Goal: Book appointment/travel/reservation

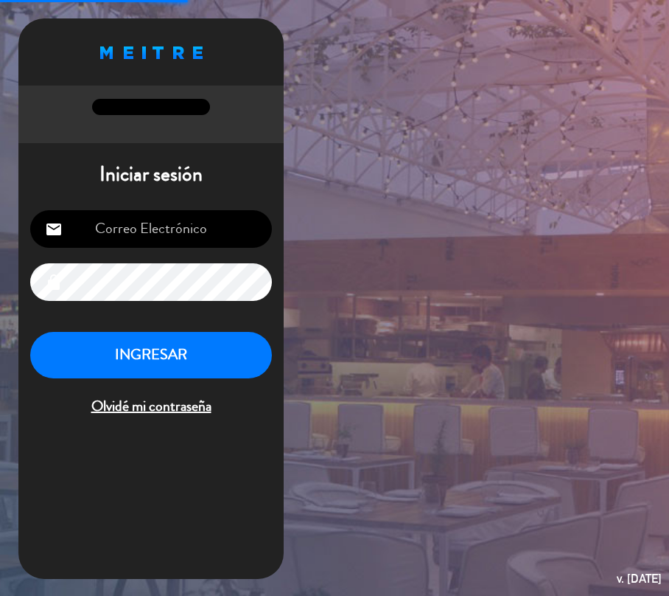
type input "[EMAIL_ADDRESS][DOMAIN_NAME]"
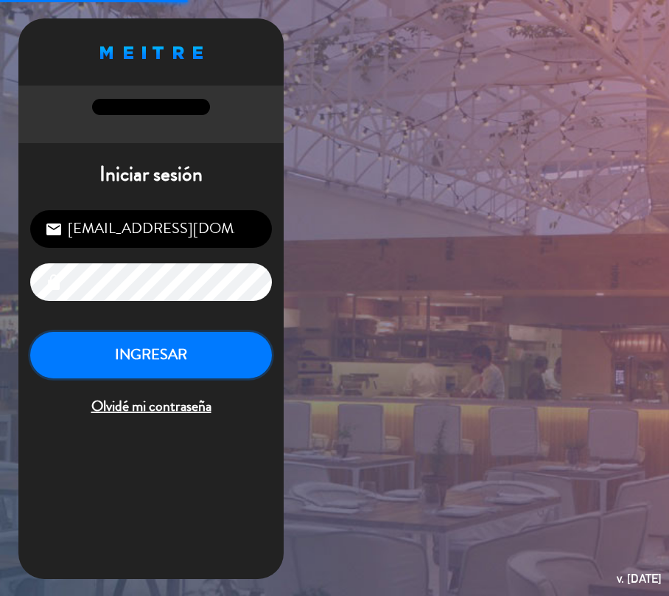
click at [243, 372] on button "INGRESAR" at bounding box center [151, 355] width 242 height 46
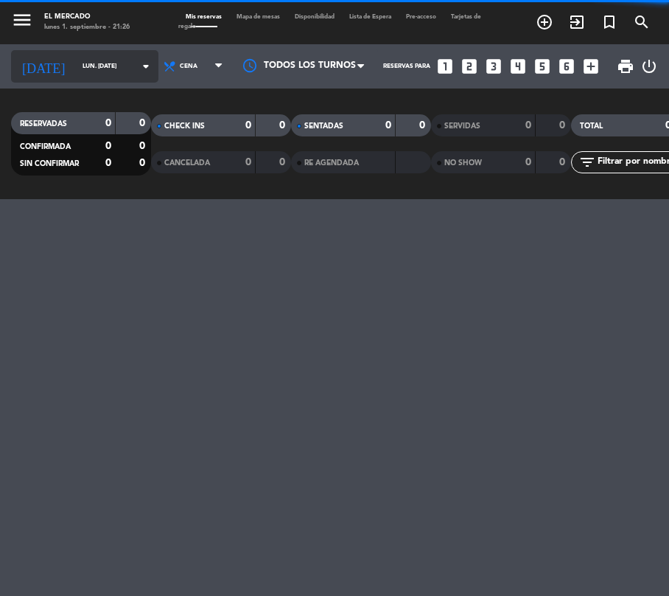
click at [109, 63] on input "lun. [DATE]" at bounding box center [121, 66] width 93 height 22
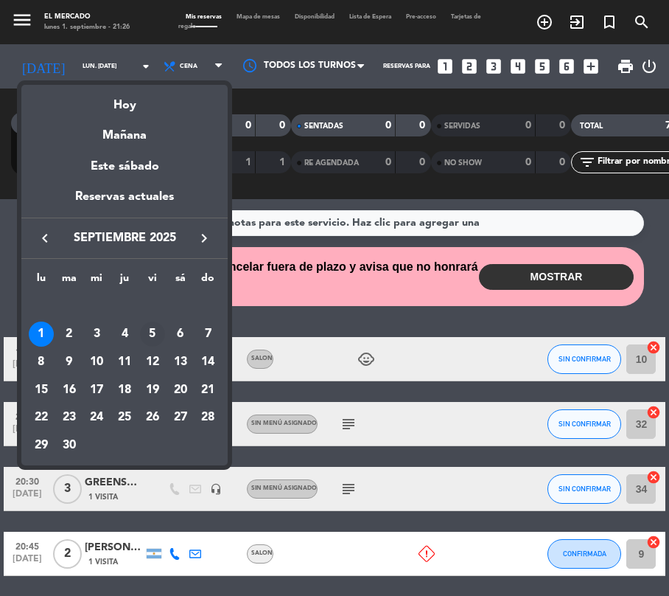
click at [155, 335] on div "5" at bounding box center [152, 333] width 25 height 25
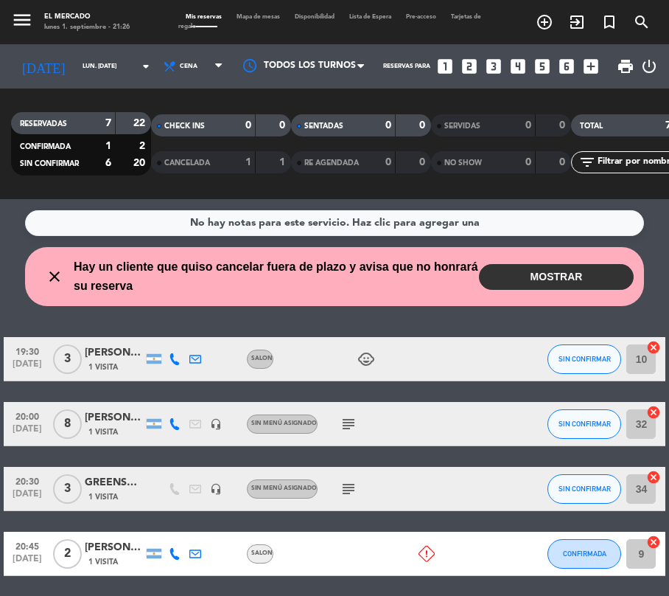
type input "vie. [DATE]"
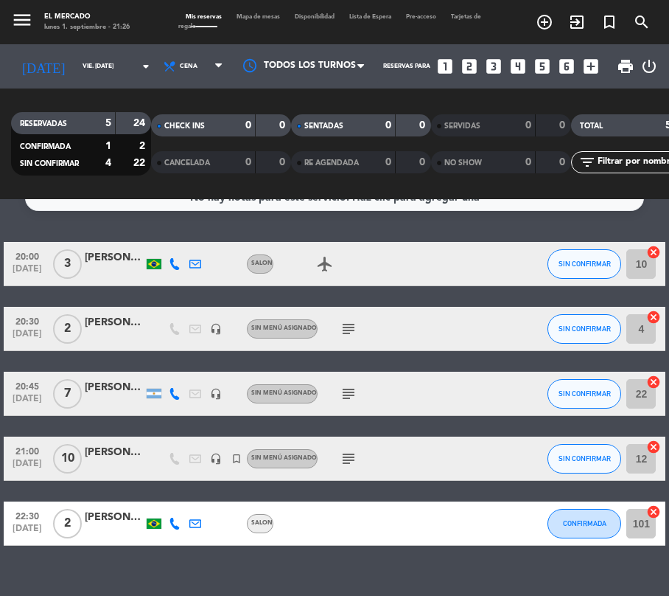
scroll to position [48, 0]
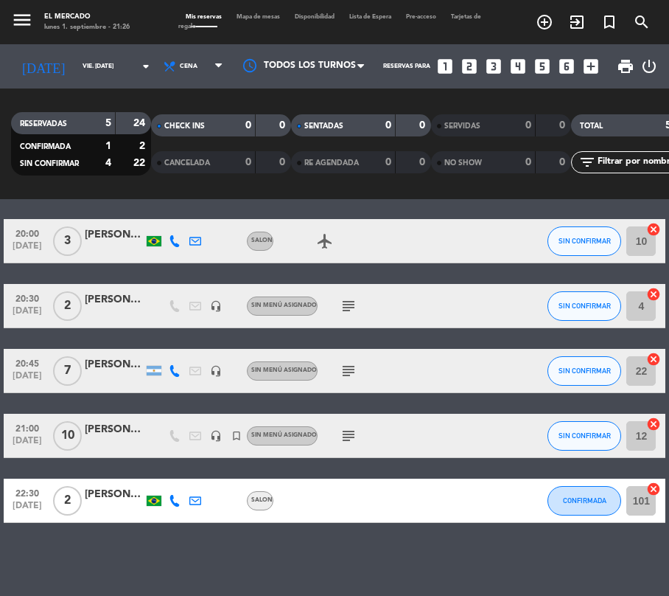
click at [269, 13] on div "Mis reservas Mapa de mesas Disponibilidad Lista de Espera Pre-acceso Tarjetas d…" at bounding box center [334, 23] width 313 height 20
click at [260, 16] on span "Mapa de mesas" at bounding box center [258, 17] width 58 height 6
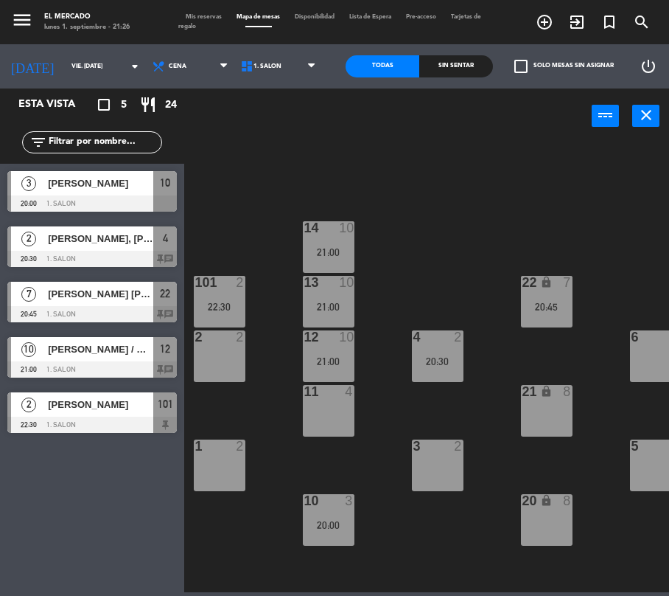
click at [221, 363] on div "2 2" at bounding box center [220, 356] width 52 height 52
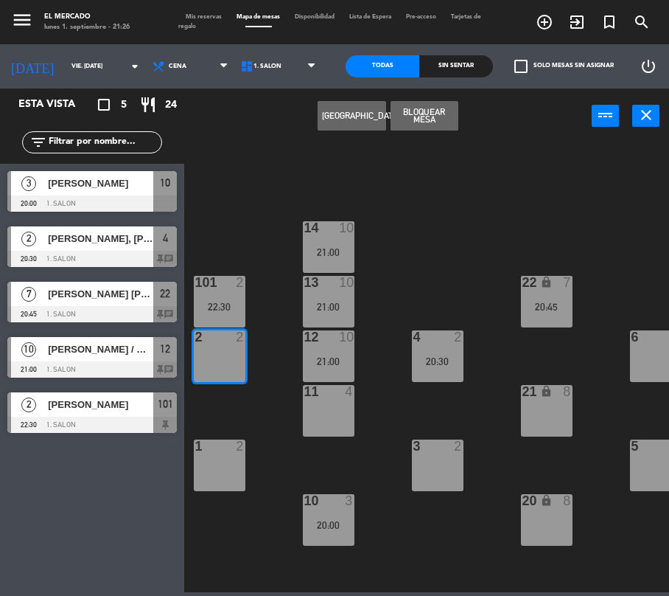
click at [361, 111] on button "[GEOGRAPHIC_DATA]" at bounding box center [352, 115] width 68 height 29
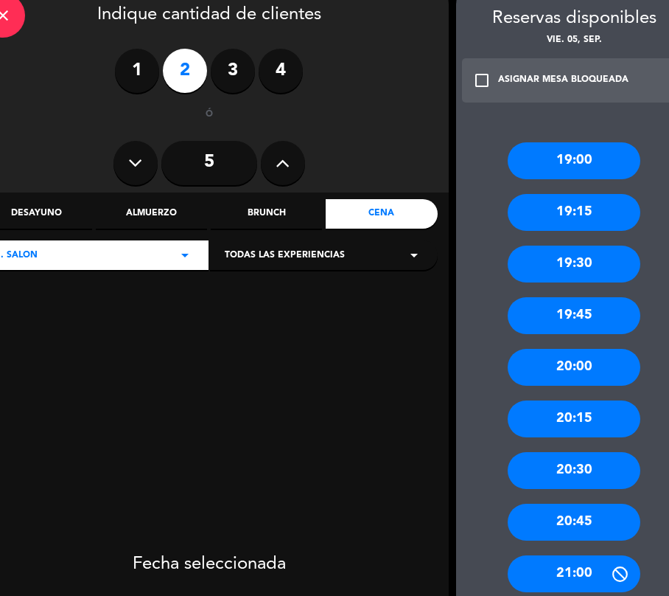
scroll to position [196, 0]
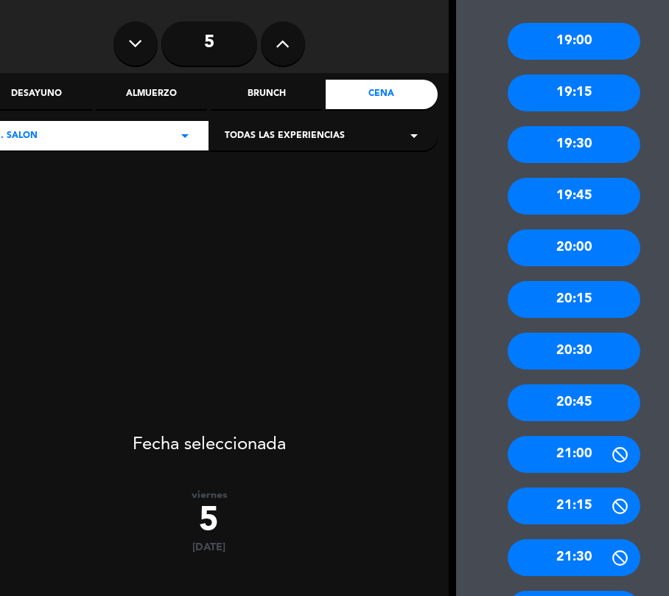
click at [588, 302] on div "20:15" at bounding box center [574, 299] width 133 height 37
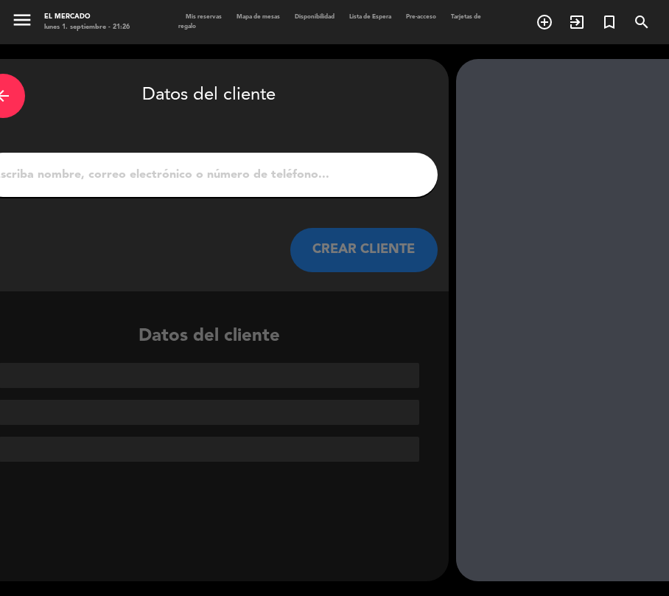
click at [104, 173] on input "1" at bounding box center [209, 174] width 435 height 21
paste input "[PERSON_NAME]"
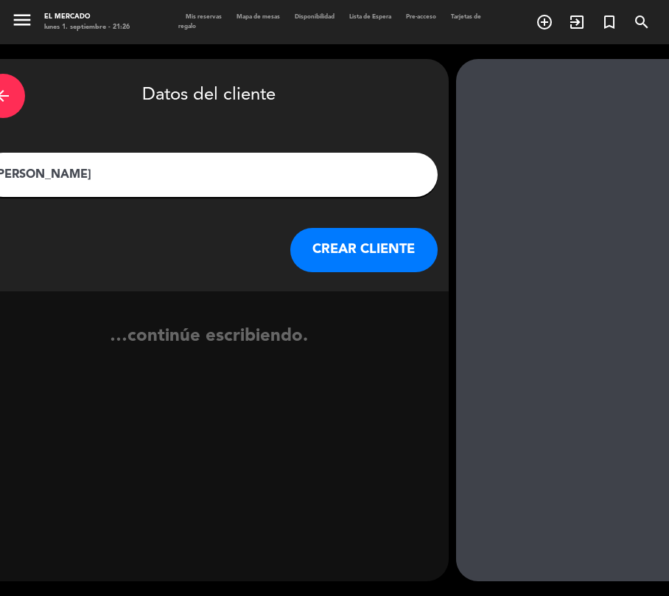
type input "[PERSON_NAME]"
click at [358, 248] on button "CREAR CLIENTE" at bounding box center [364, 250] width 147 height 44
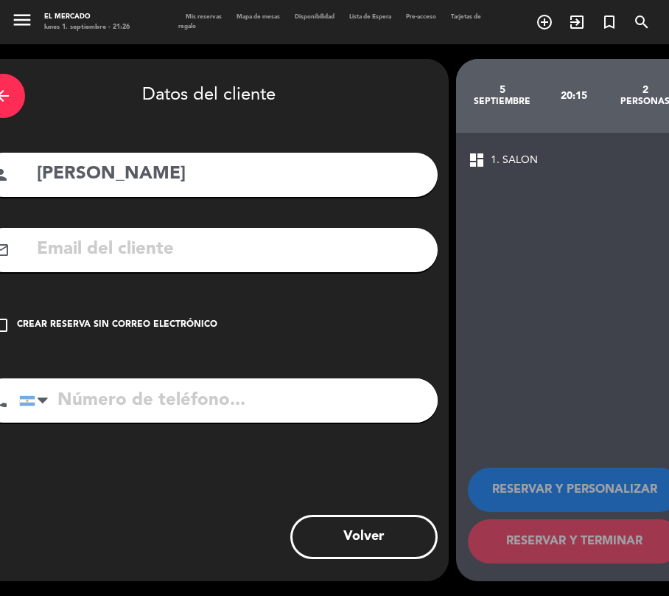
click at [184, 337] on div "check_box_outline_blank Crear reserva sin correo electrónico" at bounding box center [209, 325] width 457 height 44
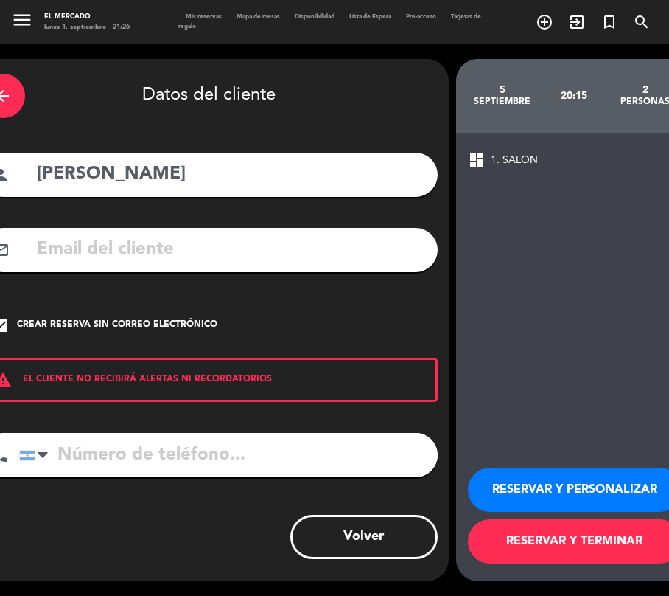
click at [168, 463] on input "tel" at bounding box center [228, 455] width 419 height 44
paste input "[PHONE_NUMBER]"
type input "[PHONE_NUMBER]"
click at [627, 488] on button "RESERVAR Y PERSONALIZAR" at bounding box center [575, 489] width 214 height 44
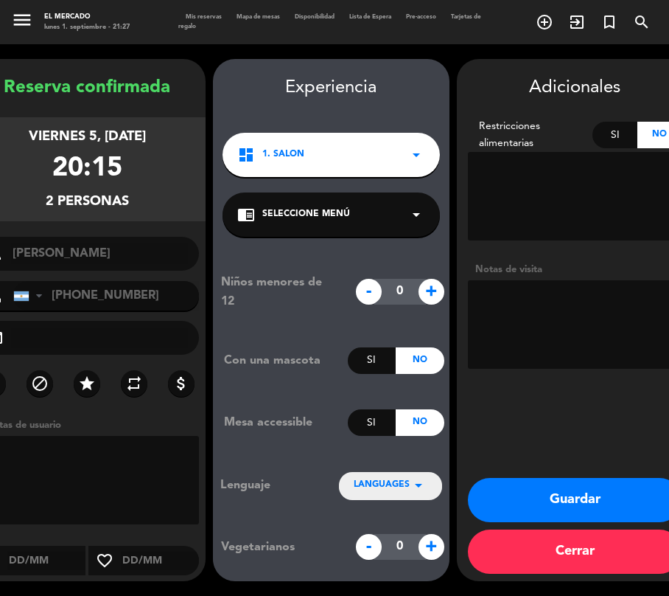
click at [582, 260] on div "Adicionales Restricciones alimentarias Si No Notas de visita" at bounding box center [575, 224] width 237 height 301
click at [579, 307] on textarea at bounding box center [575, 324] width 215 height 88
type textarea "010925 - MT - Adentro"
click at [585, 499] on button "Guardar" at bounding box center [575, 500] width 214 height 44
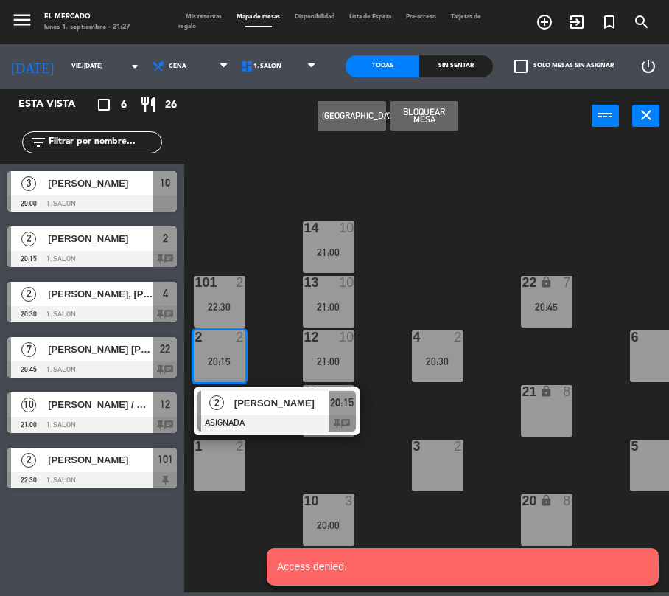
click at [425, 446] on div at bounding box center [437, 445] width 24 height 13
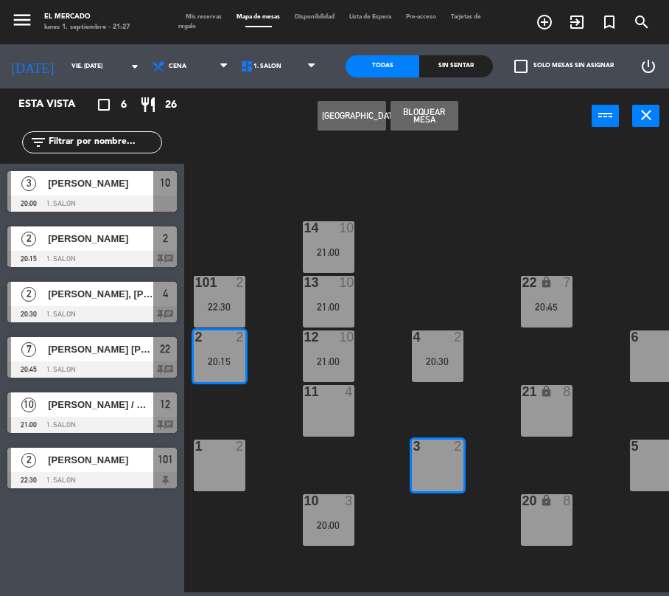
click at [470, 186] on div "34 6 14 10 21:00 22 lock 7 20:45 101 2 22:30 13 10 21:00 33 4 2 2 20:15 4 2 20:…" at bounding box center [430, 366] width 479 height 452
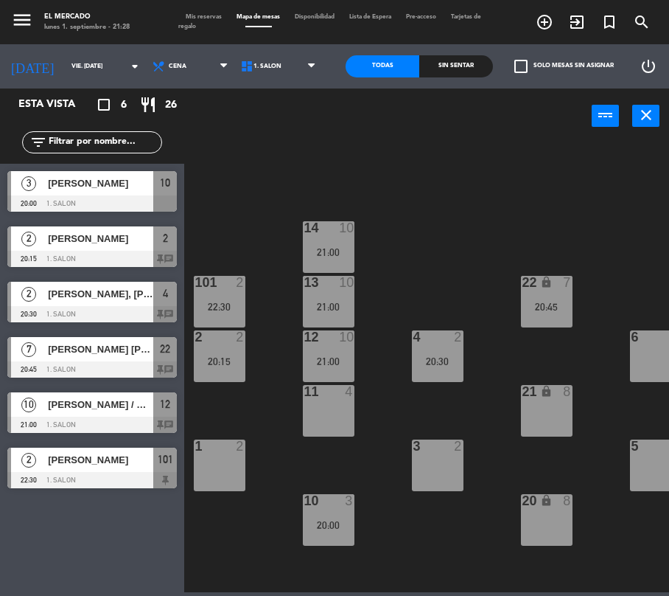
click at [125, 482] on div at bounding box center [92, 480] width 170 height 16
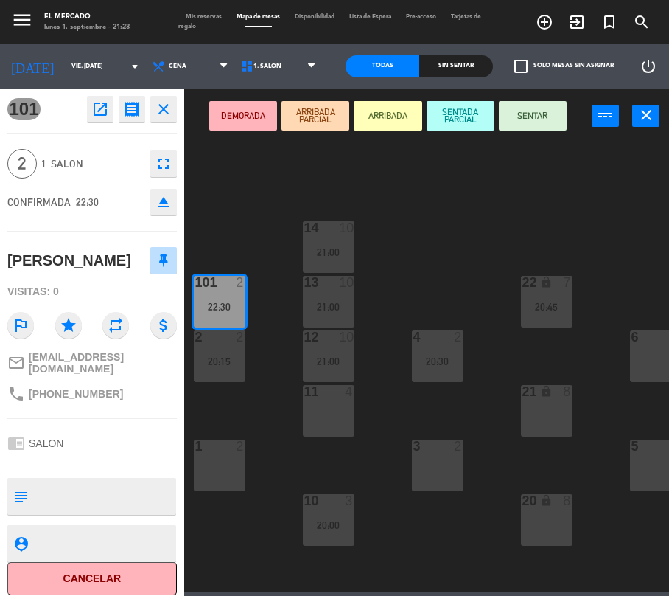
click at [342, 225] on div "14 10 21:00" at bounding box center [329, 247] width 52 height 52
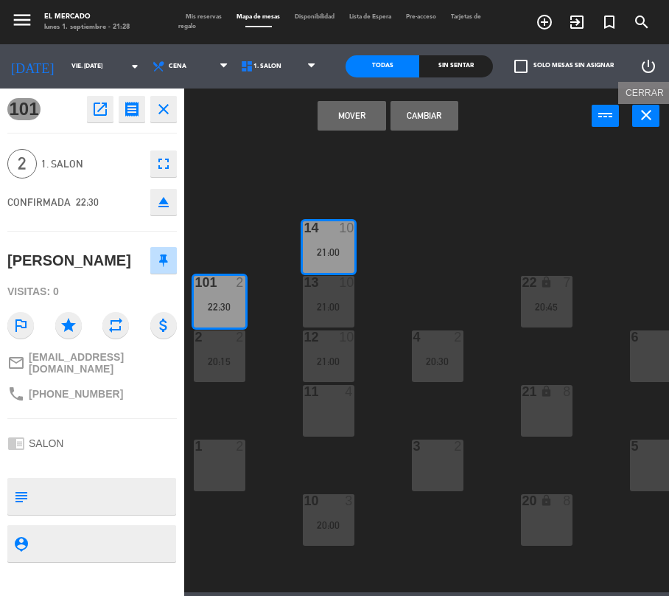
click at [659, 119] on button "close" at bounding box center [646, 116] width 27 height 22
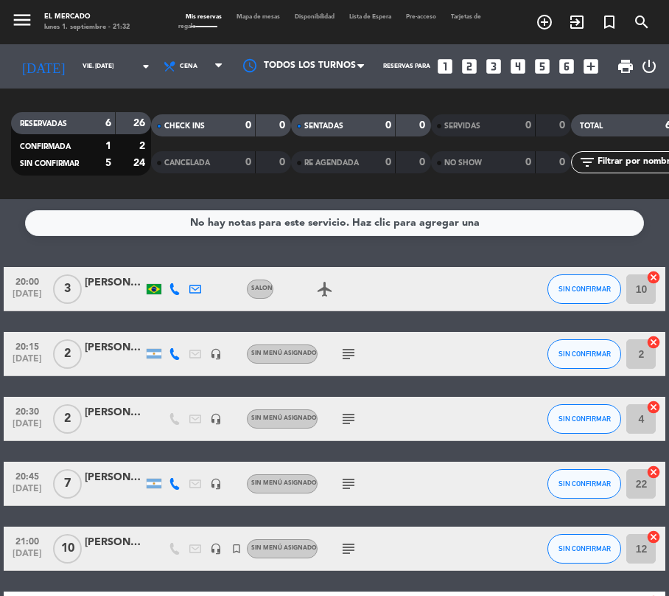
click at [128, 360] on div at bounding box center [114, 362] width 59 height 12
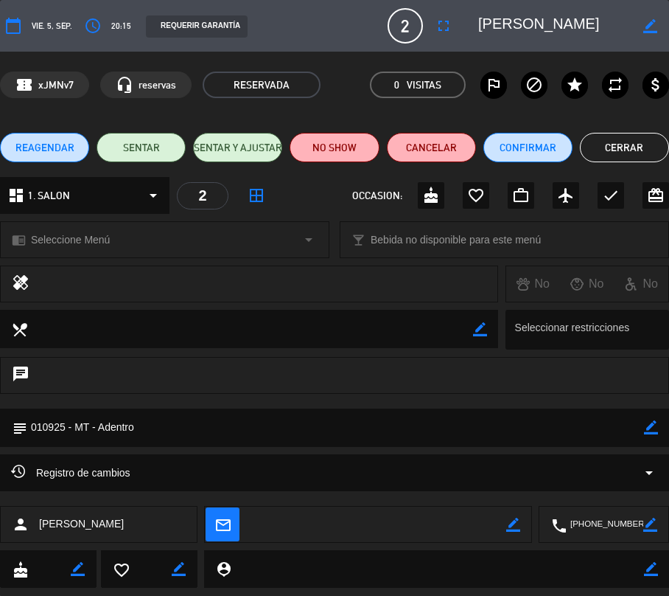
click at [649, 428] on icon "border_color" at bounding box center [651, 427] width 14 height 14
click at [361, 425] on textarea at bounding box center [335, 427] width 617 height 38
click at [655, 425] on icon at bounding box center [651, 427] width 14 height 14
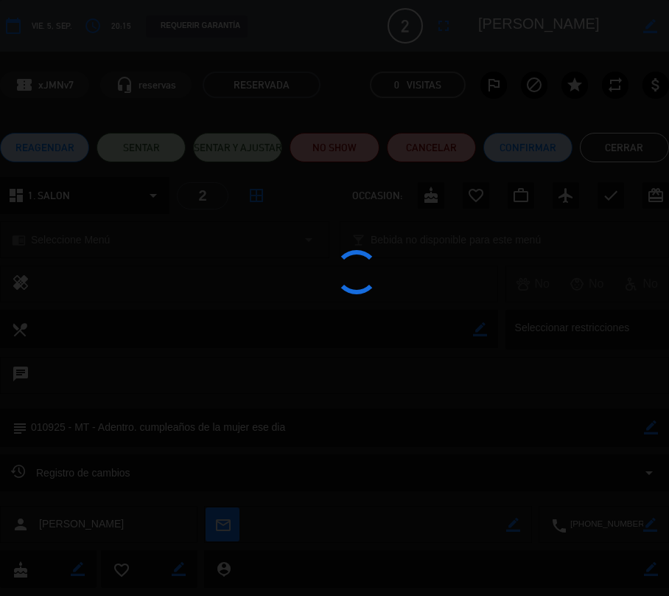
type textarea "010925 - MT - Adentro. cumpleaños de la mujer ese dia"
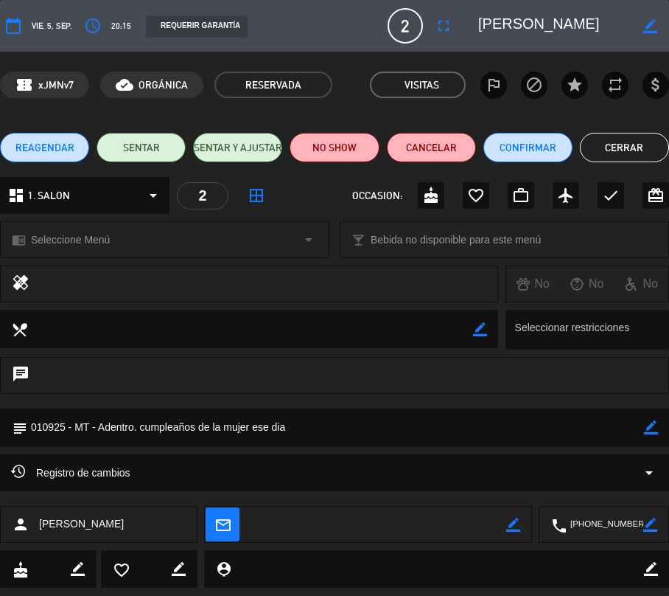
click at [638, 143] on button "Cerrar" at bounding box center [624, 147] width 89 height 29
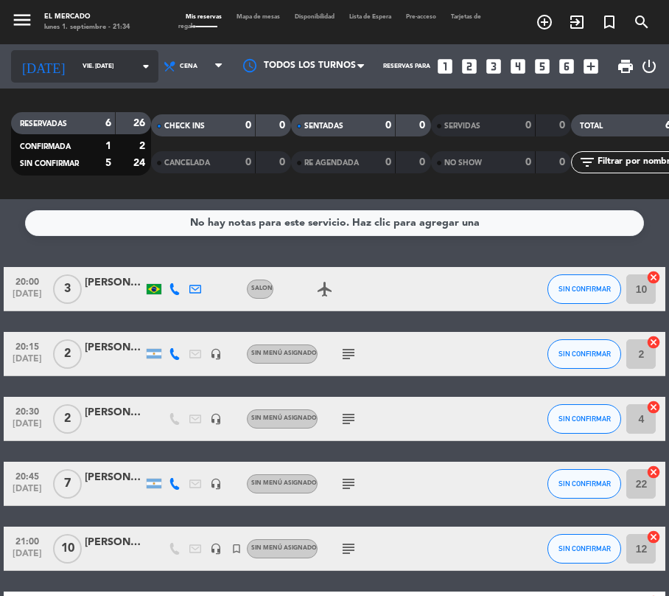
click at [94, 63] on input "vie. [DATE]" at bounding box center [121, 66] width 93 height 22
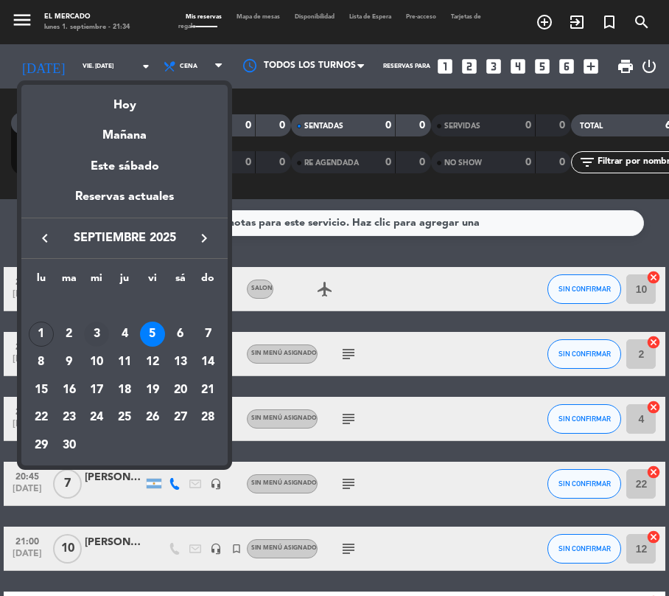
click at [99, 333] on div "3" at bounding box center [96, 333] width 25 height 25
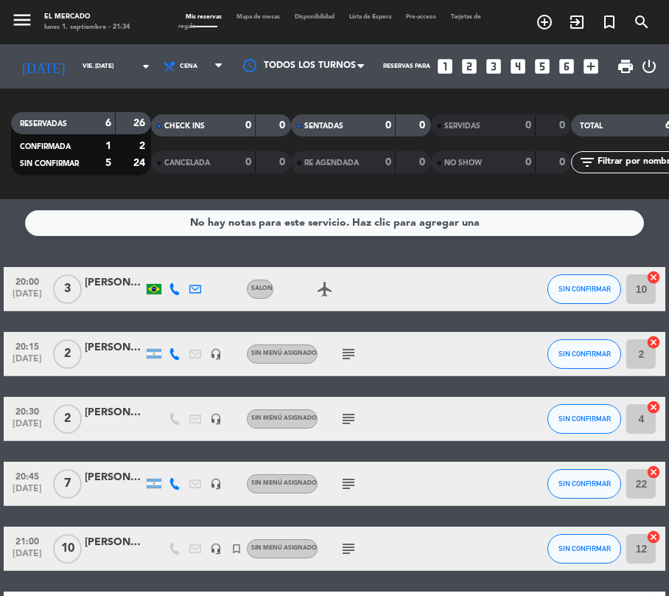
type input "mié. [DATE]"
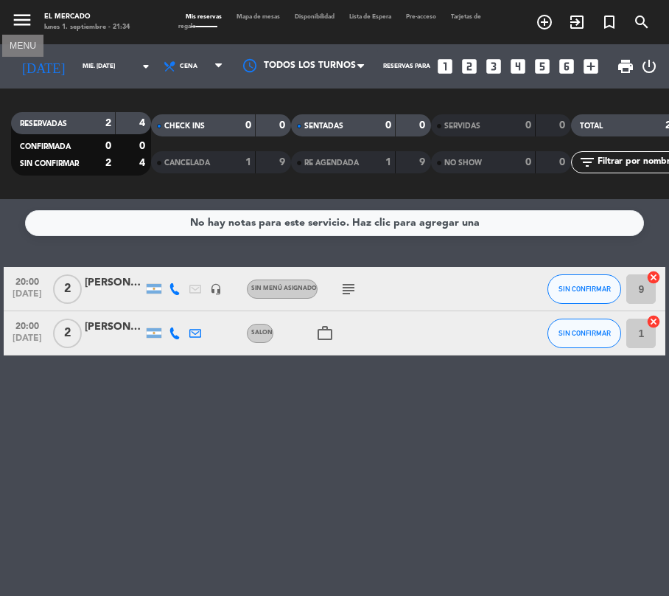
click at [31, 25] on icon "menu" at bounding box center [22, 20] width 22 height 22
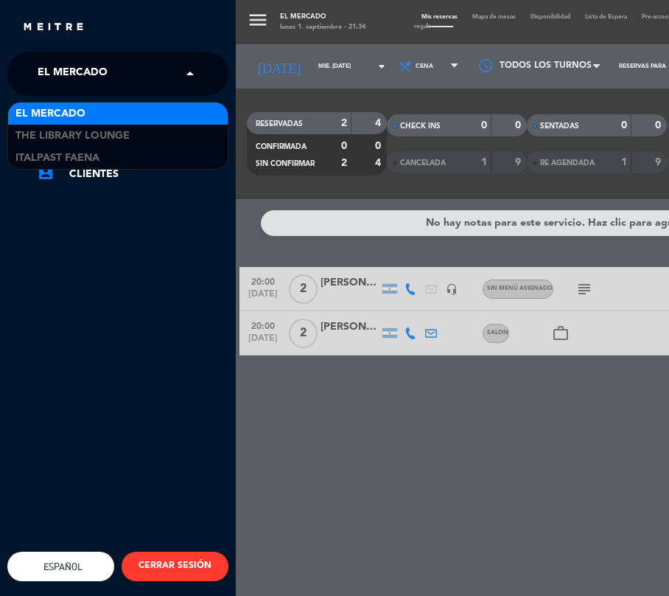
click at [122, 74] on div "× El [PERSON_NAME]" at bounding box center [81, 73] width 98 height 31
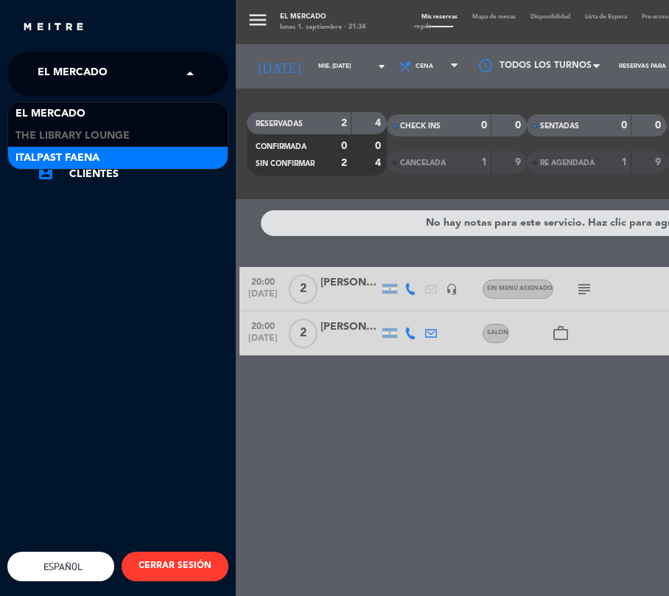
click at [139, 153] on div "Italpast Faena" at bounding box center [118, 158] width 220 height 22
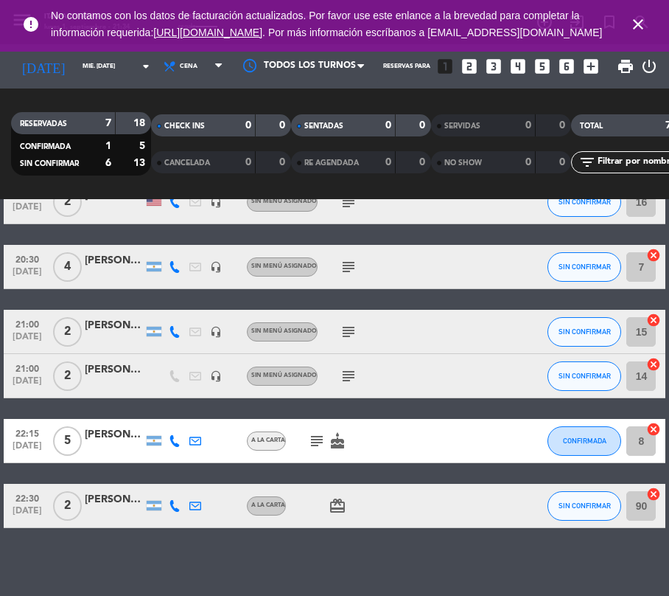
scroll to position [157, 0]
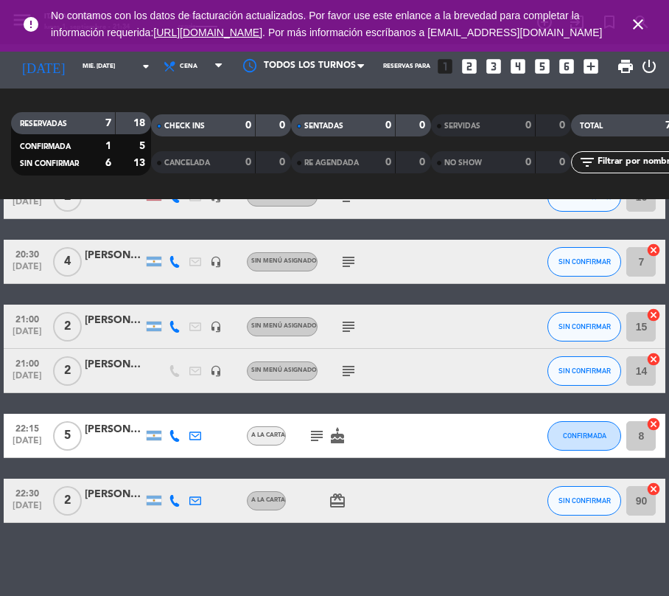
click at [110, 437] on div "[PERSON_NAME]" at bounding box center [114, 429] width 59 height 17
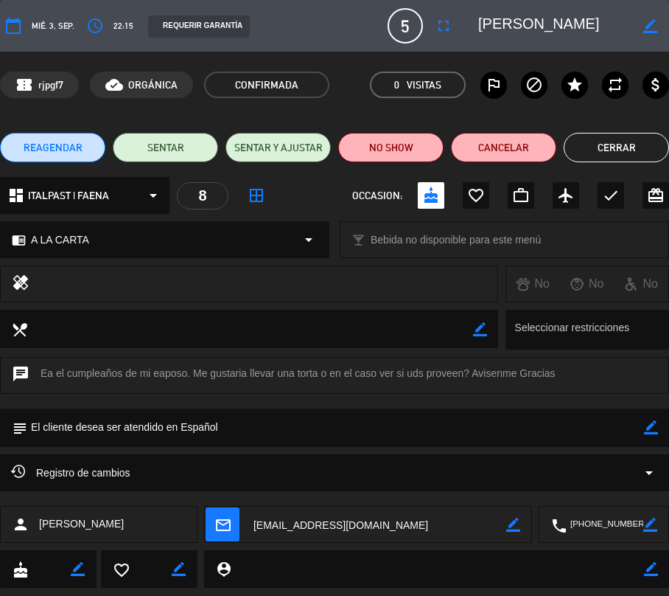
click at [646, 425] on div "subject border_color" at bounding box center [334, 427] width 669 height 38
click at [647, 425] on icon "border_color" at bounding box center [651, 427] width 14 height 14
type textarea "010925 - MT - Italpast, Trae su torta"
click at [647, 434] on icon at bounding box center [651, 427] width 14 height 14
click at [639, 156] on button "Cerrar" at bounding box center [616, 147] width 105 height 29
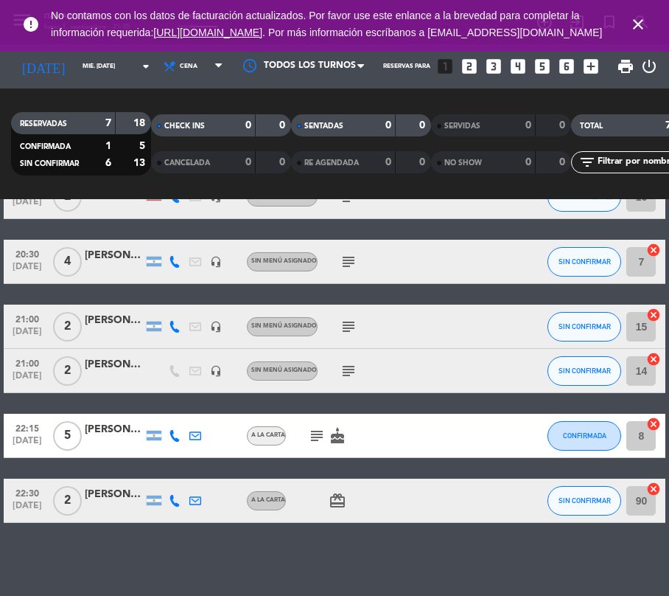
click at [637, 33] on icon "close" at bounding box center [639, 24] width 18 height 18
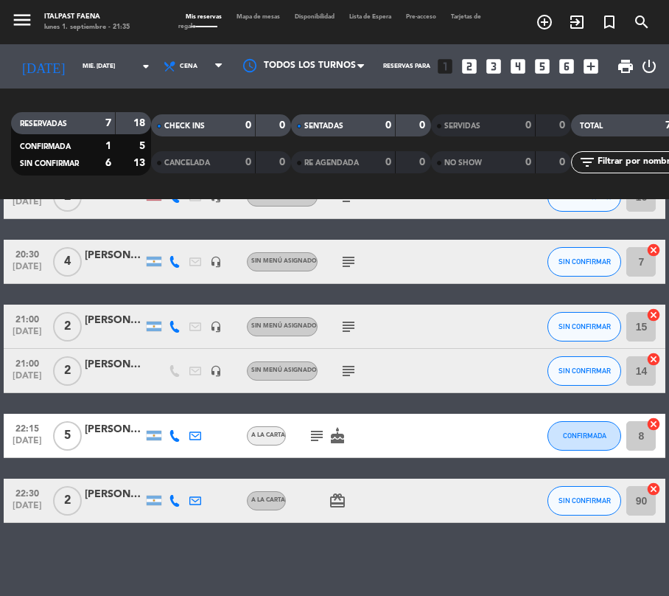
click at [268, 7] on div "menu Italpast Faena lunes 1. septiembre - 21:35 Mis reservas Mapa de mesas Disp…" at bounding box center [334, 22] width 669 height 44
click at [263, 9] on div "menu Italpast Faena lunes 1. septiembre - 21:35 Mis reservas Mapa de mesas Disp…" at bounding box center [334, 22] width 669 height 44
click at [263, 14] on span "Mapa de mesas" at bounding box center [258, 17] width 58 height 6
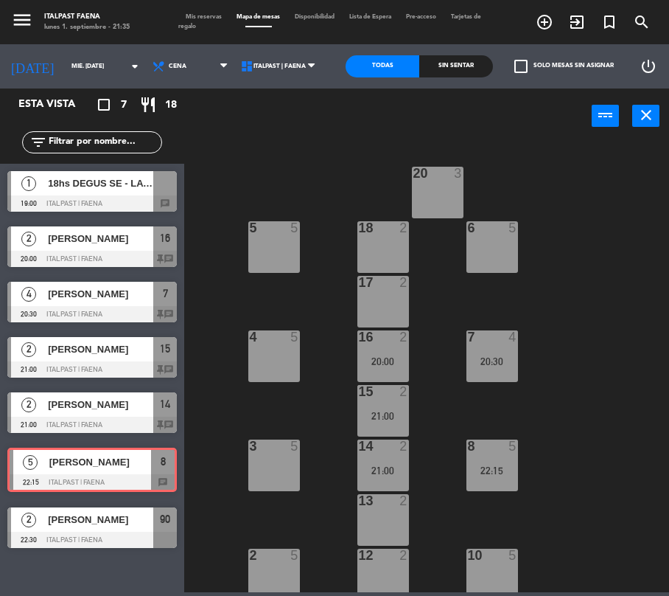
click at [77, 481] on div "5 [PERSON_NAME] 22:15 ITALPAST | FAENA 8 chat 5 [PERSON_NAME] 22:15 ITALPAST | …" at bounding box center [92, 470] width 184 height 60
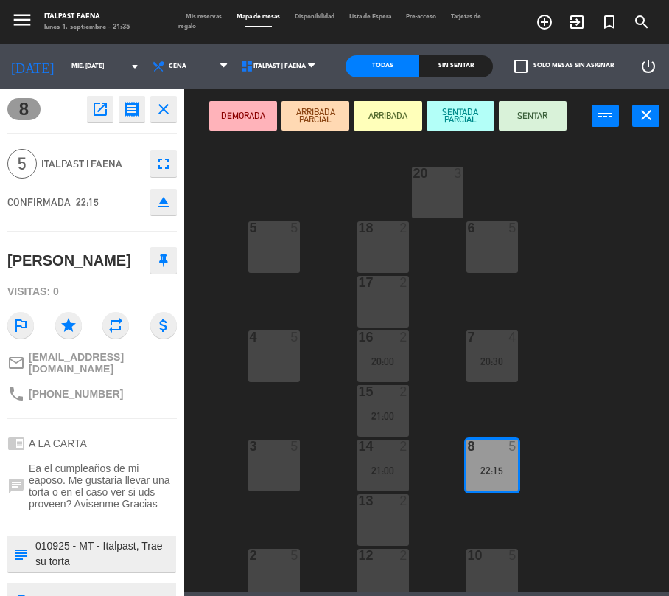
click at [99, 113] on icon "open_in_new" at bounding box center [100, 109] width 18 height 18
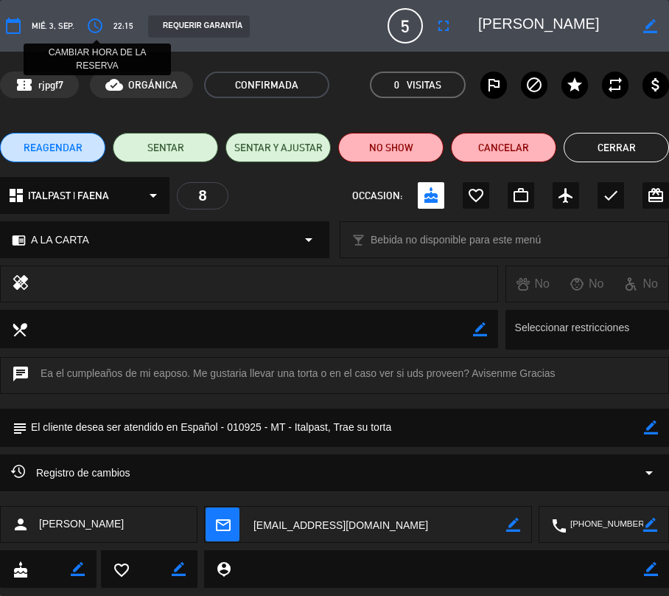
click at [87, 21] on icon "access_time" at bounding box center [95, 26] width 18 height 18
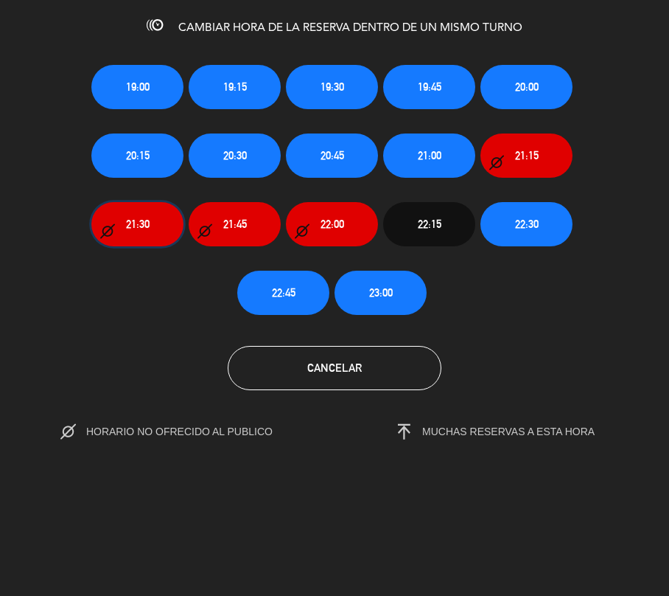
click at [142, 216] on span "21:30" at bounding box center [138, 223] width 24 height 17
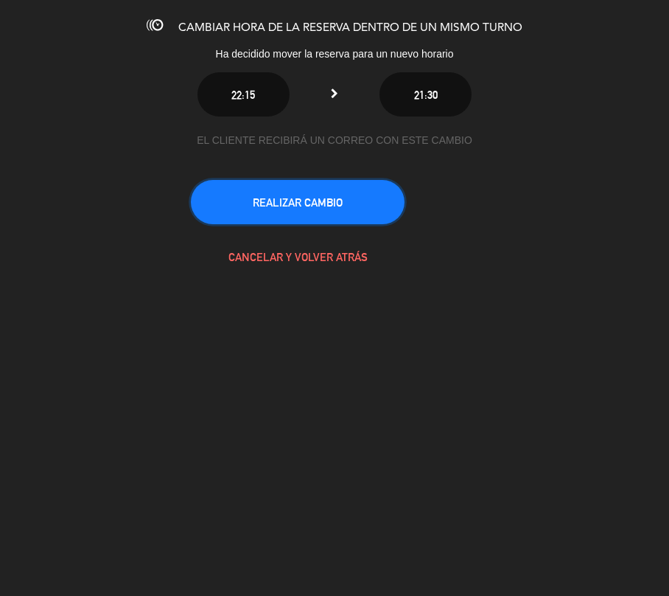
click at [341, 204] on button "REALIZAR CAMBIO" at bounding box center [298, 202] width 214 height 44
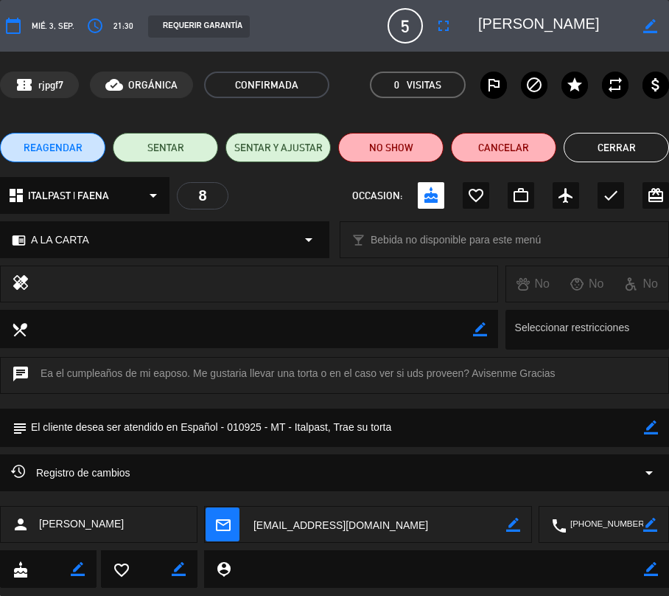
click at [603, 142] on button "Cerrar" at bounding box center [616, 147] width 105 height 29
